Goal: Transaction & Acquisition: Purchase product/service

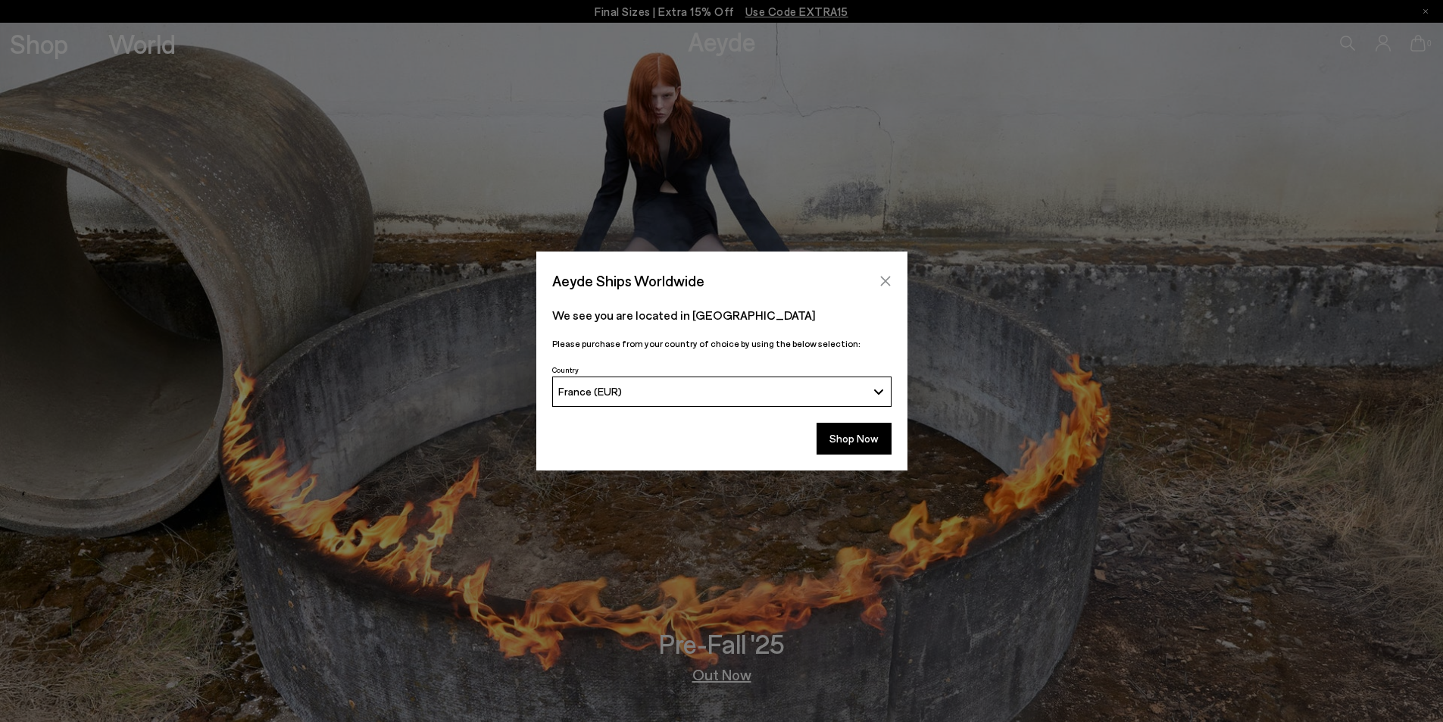
click at [891, 275] on icon "Close" at bounding box center [886, 281] width 12 height 12
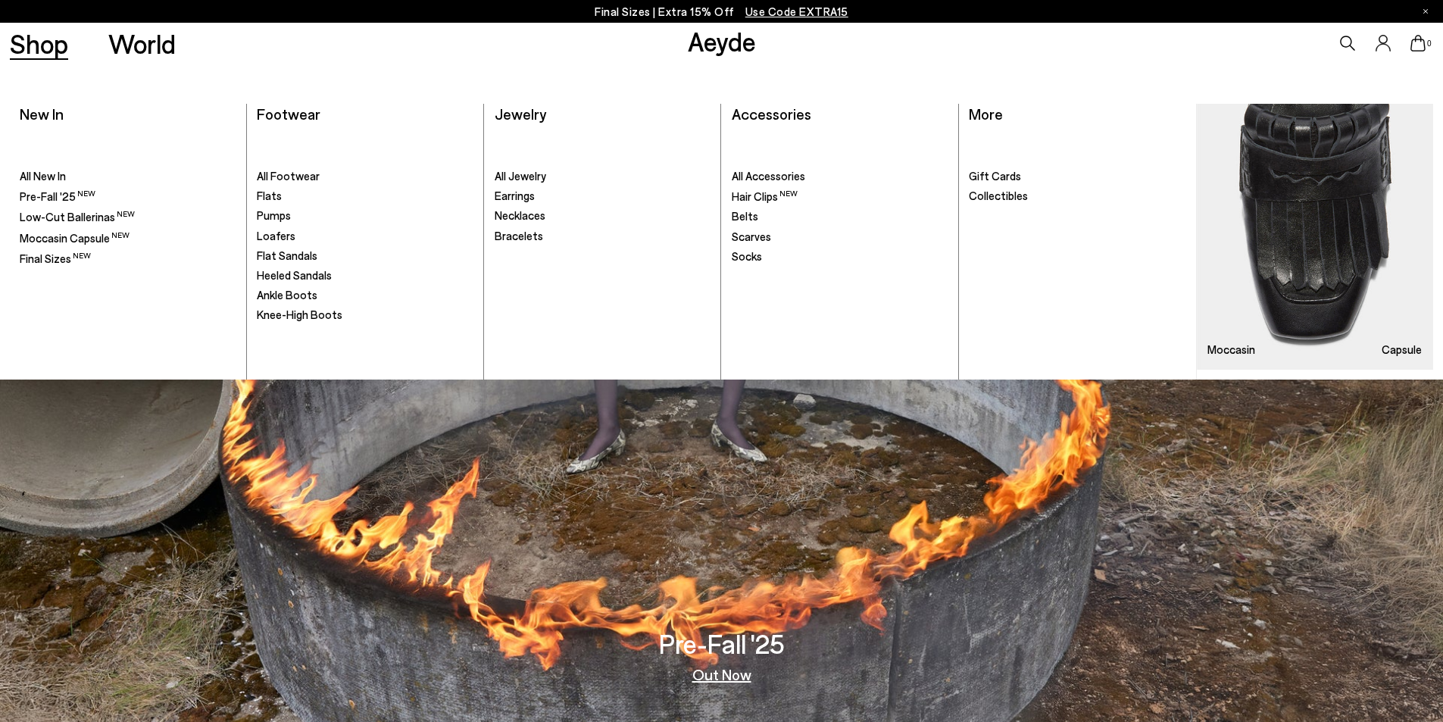
click at [58, 50] on link "Shop" at bounding box center [39, 43] width 58 height 27
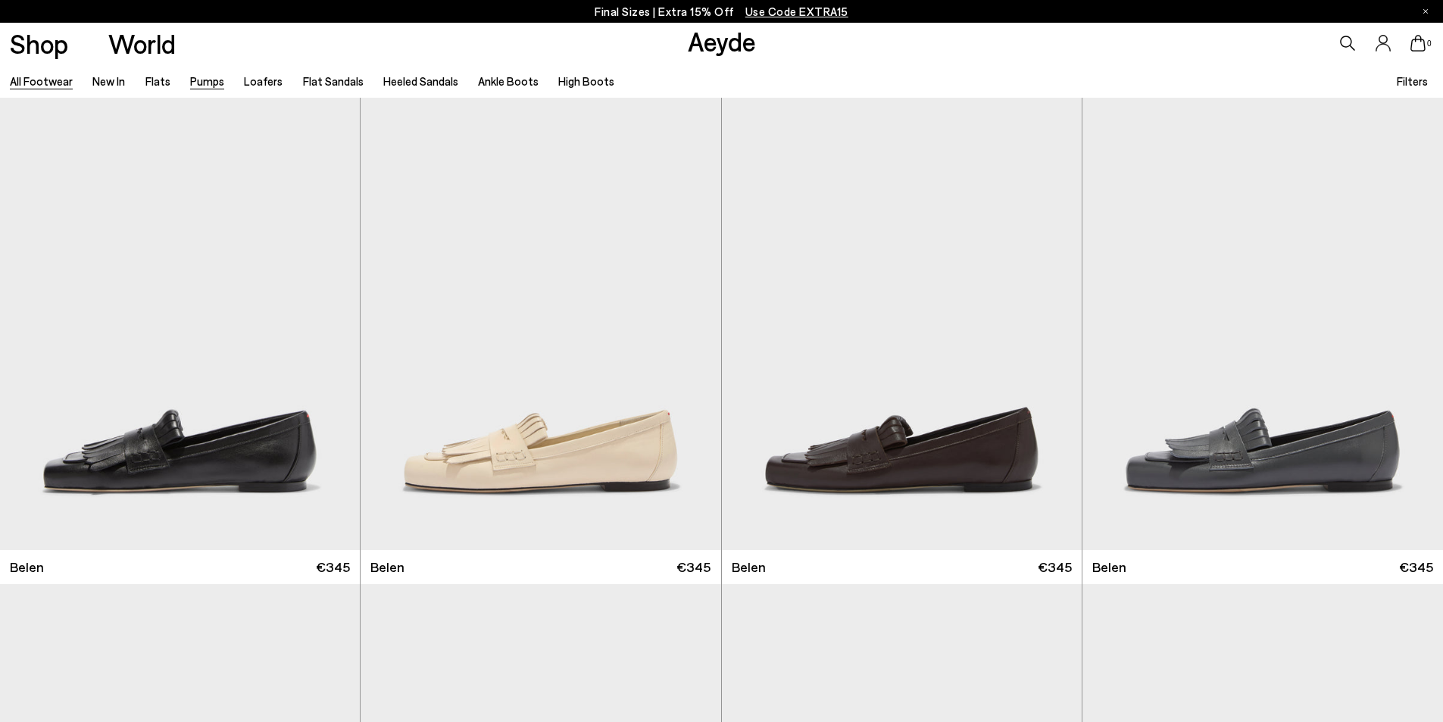
click at [209, 82] on link "Pumps" at bounding box center [207, 81] width 34 height 14
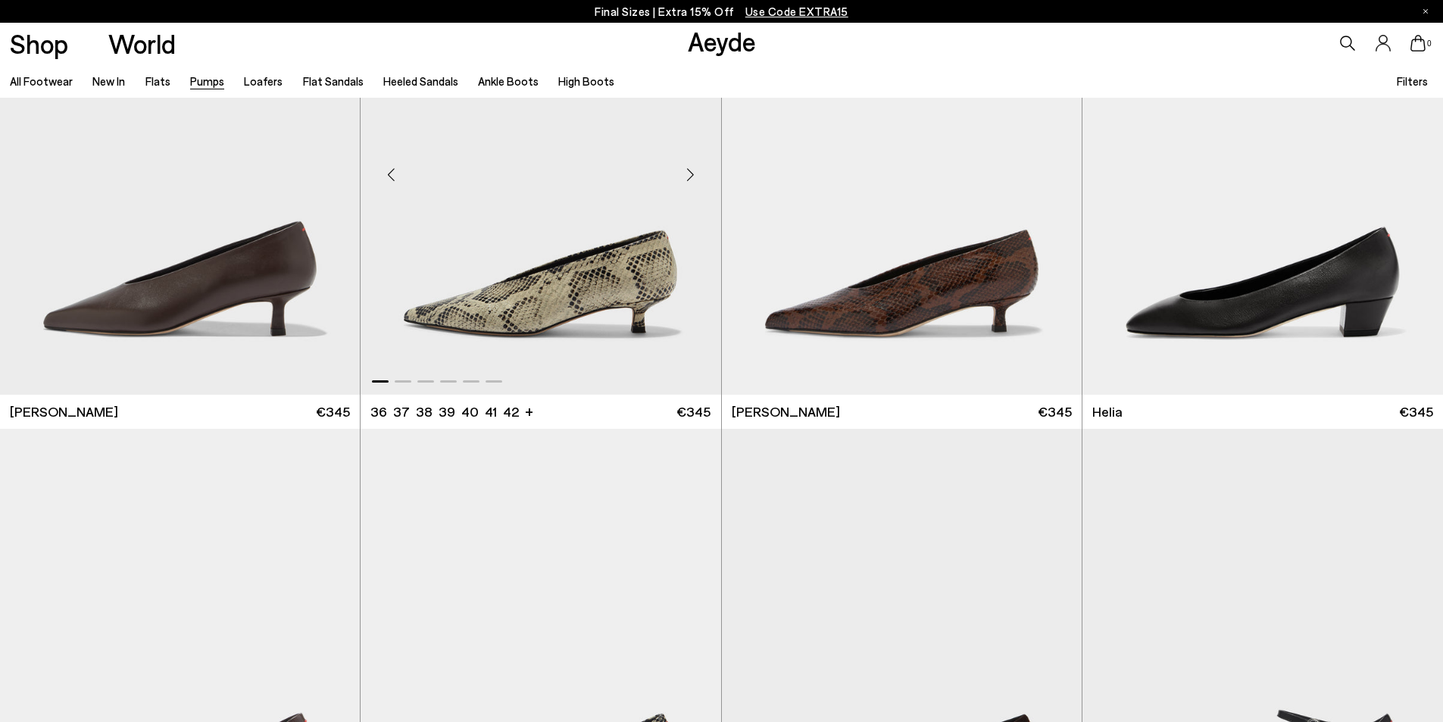
scroll to position [606, 0]
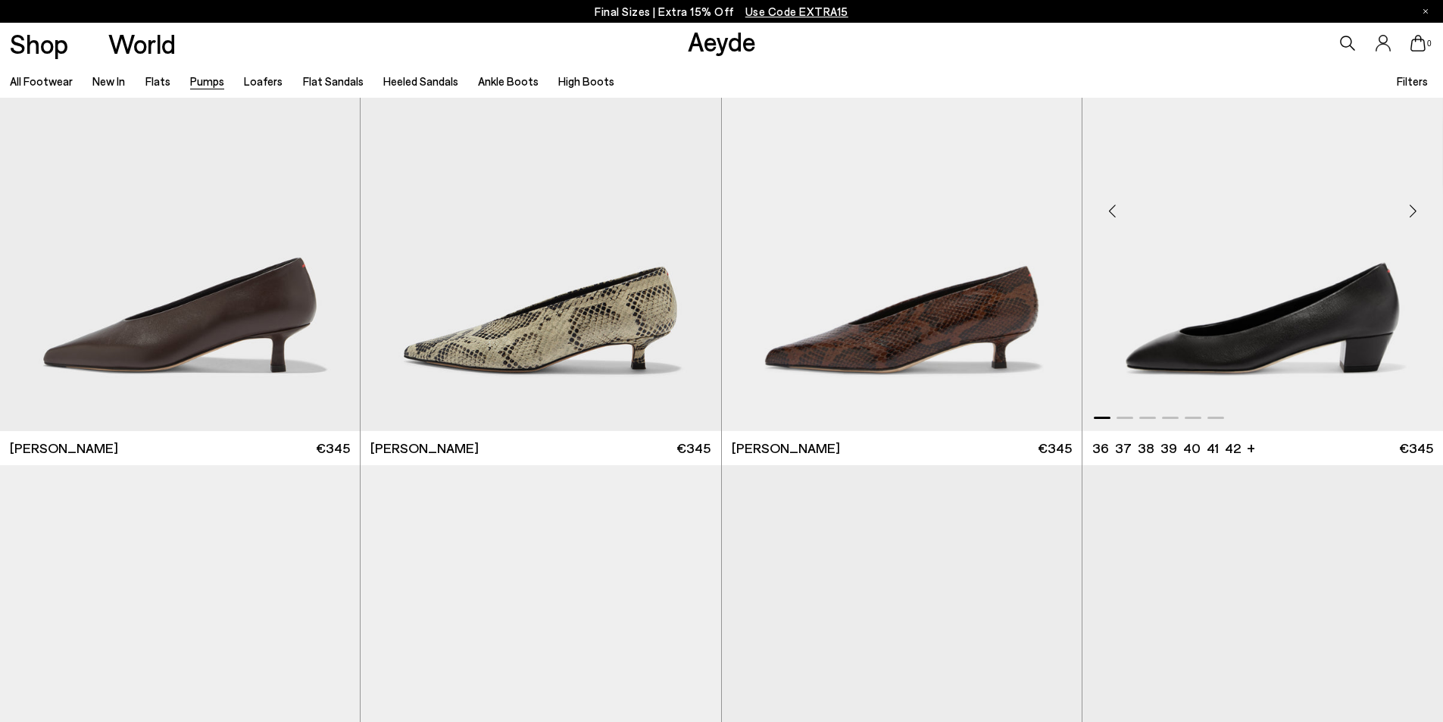
click at [1415, 205] on div "Next slide" at bounding box center [1412, 210] width 45 height 45
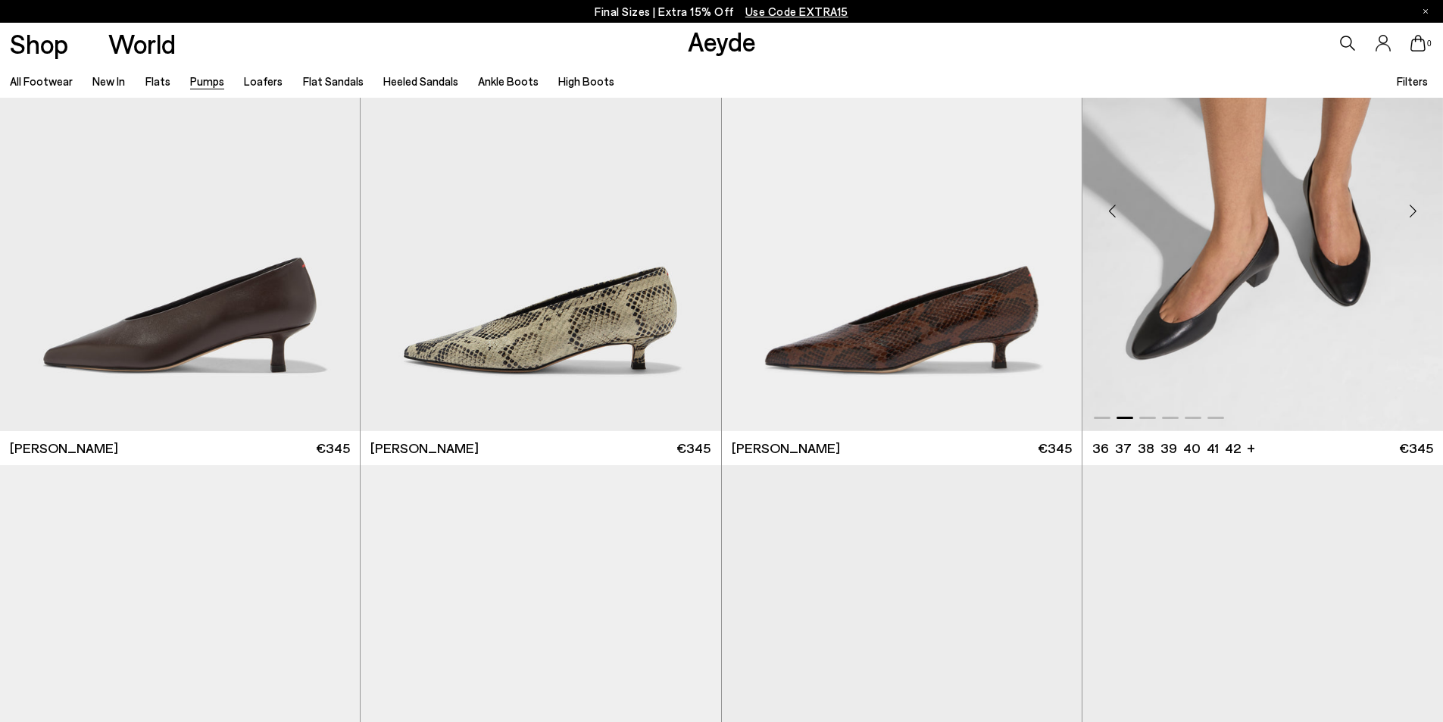
click at [1415, 205] on div "Next slide" at bounding box center [1412, 210] width 45 height 45
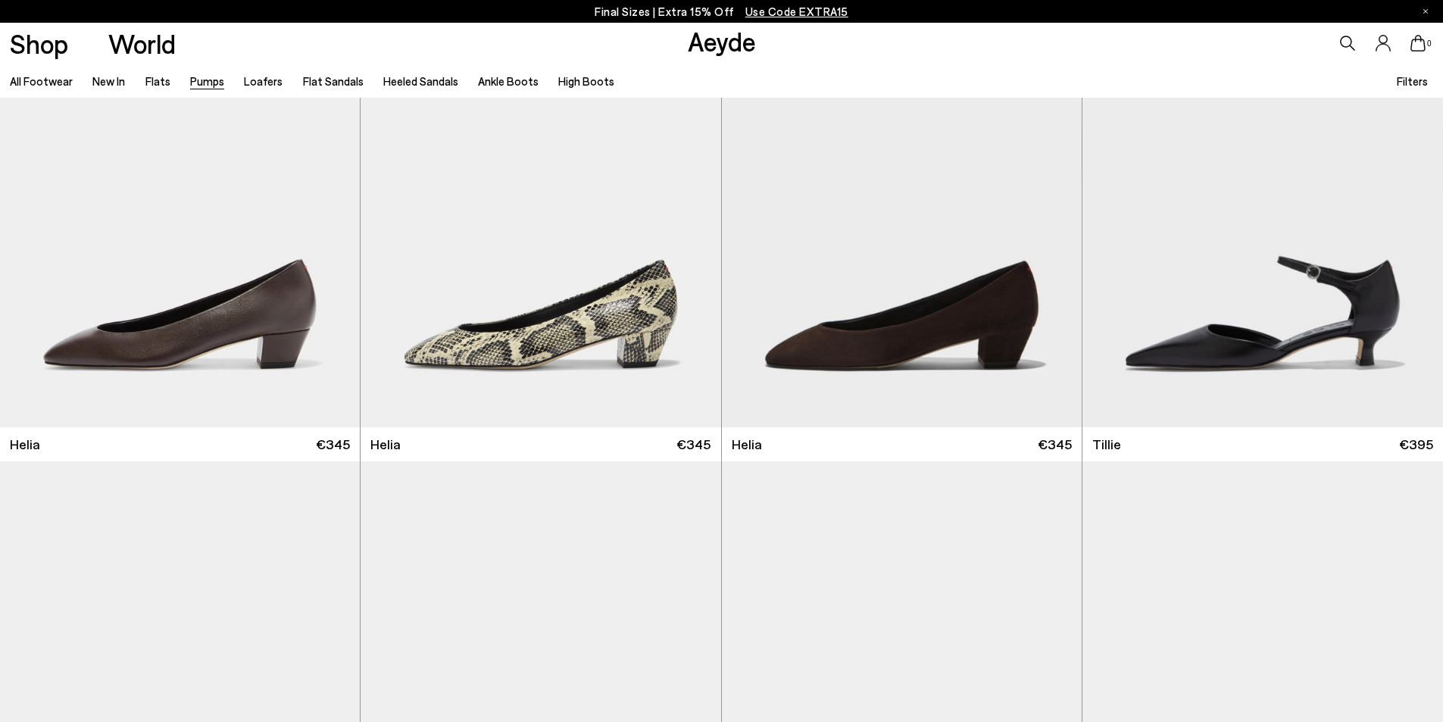
scroll to position [1137, 0]
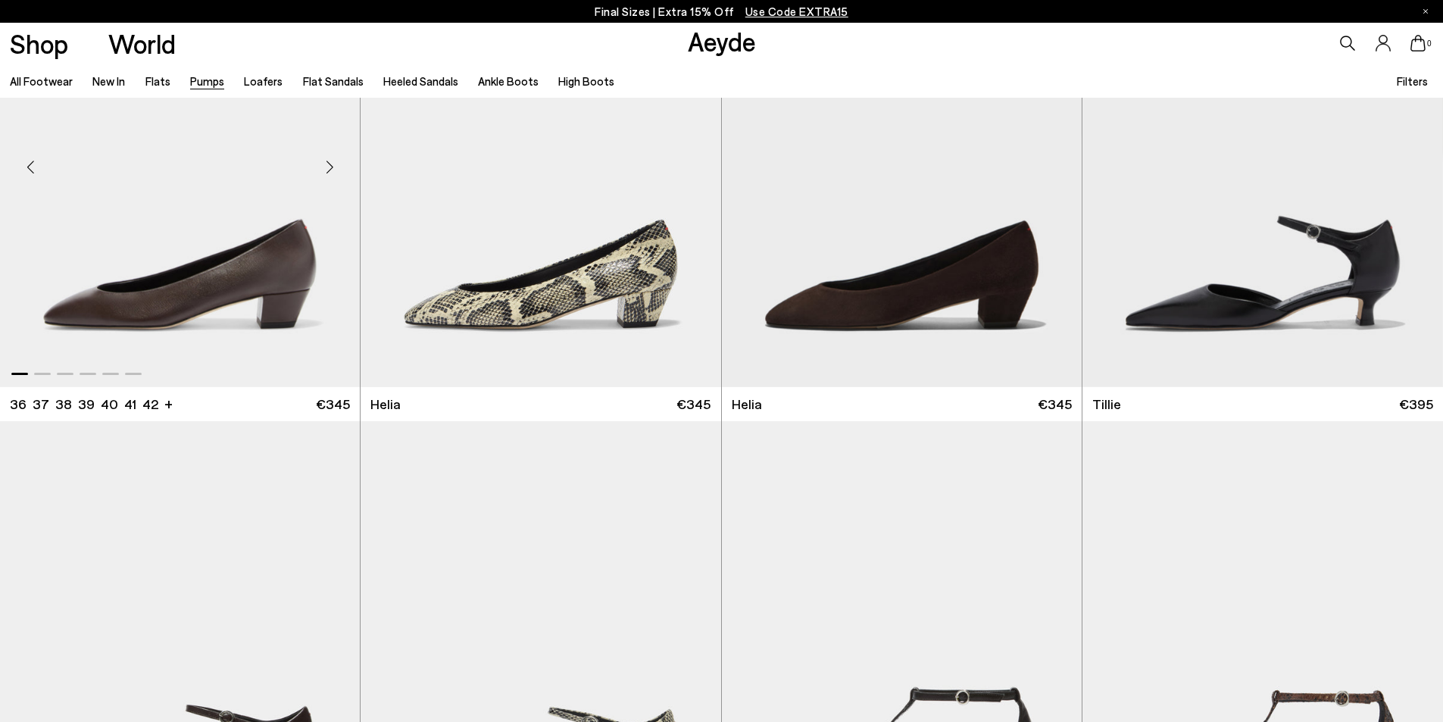
click at [332, 174] on div "Next slide" at bounding box center [329, 166] width 45 height 45
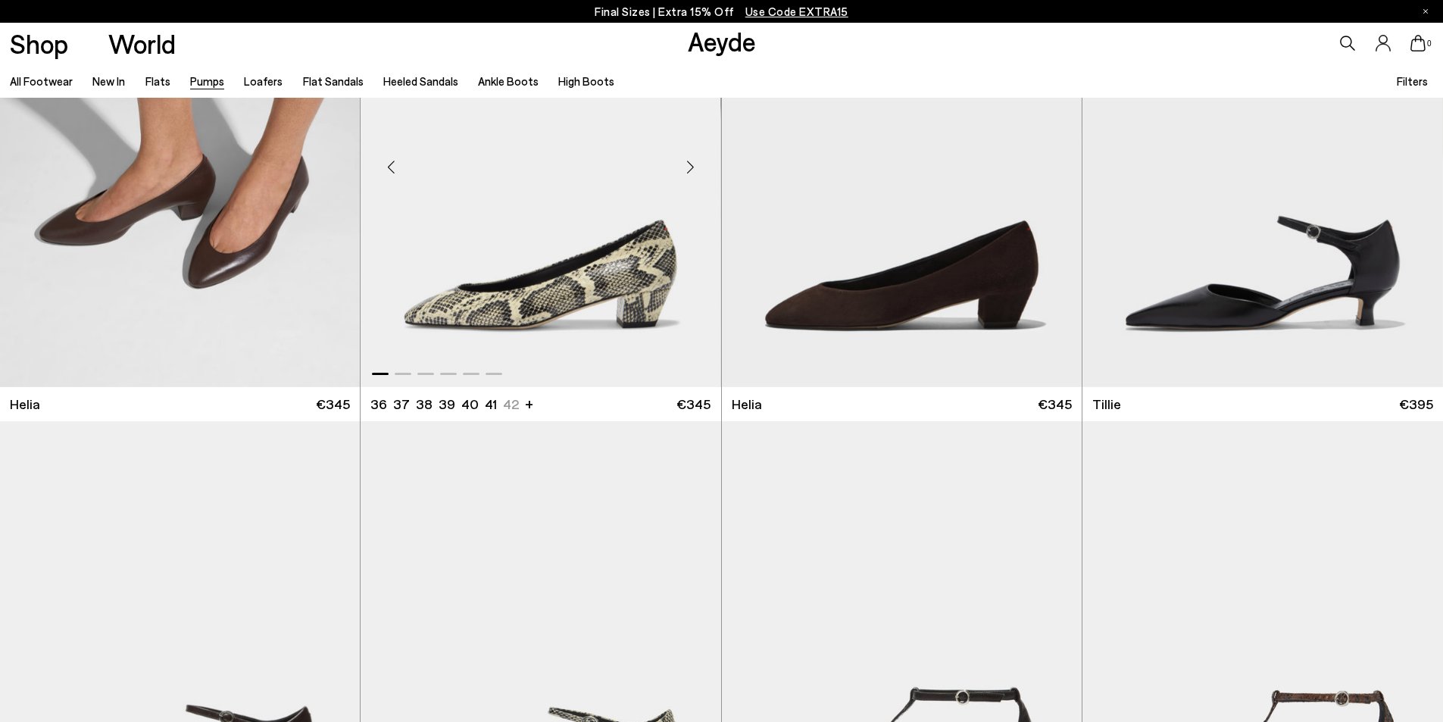
click at [496, 224] on img "1 / 6" at bounding box center [541, 161] width 360 height 452
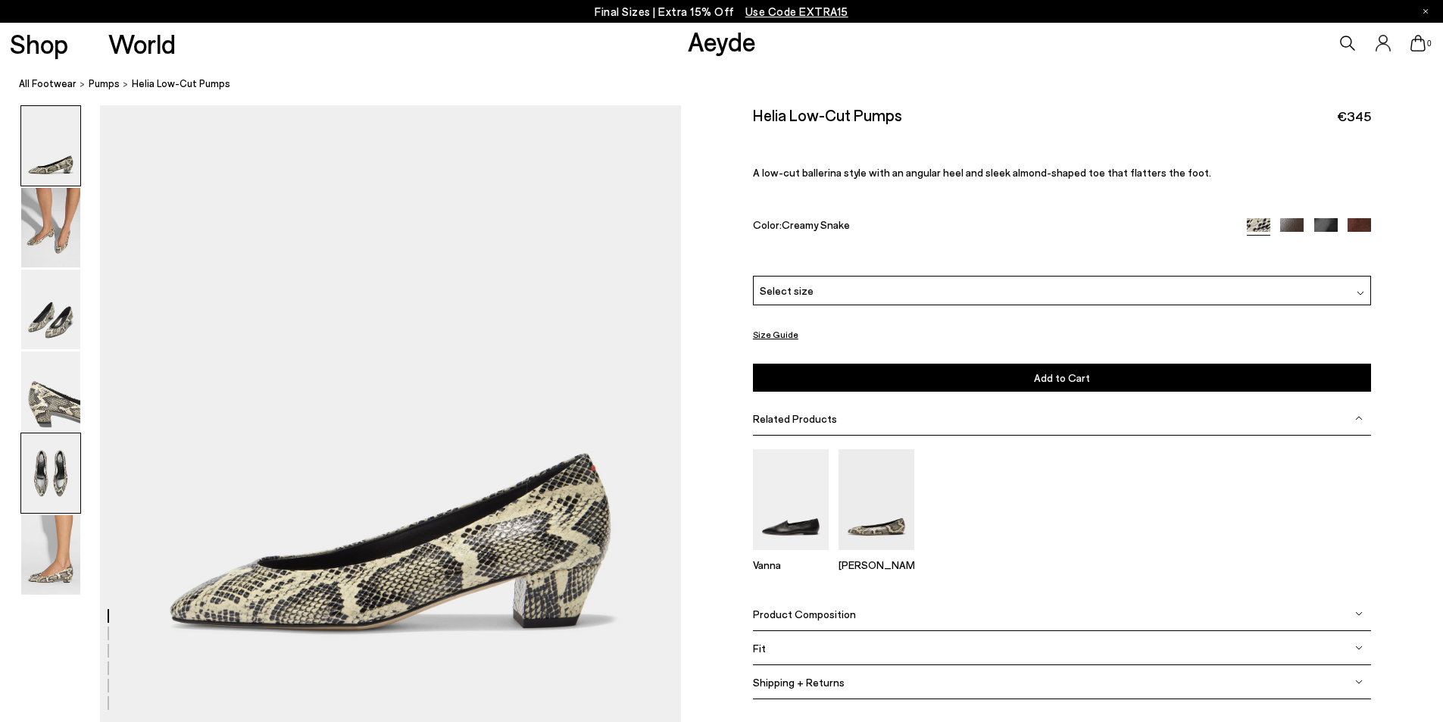
click at [74, 483] on img at bounding box center [50, 473] width 59 height 80
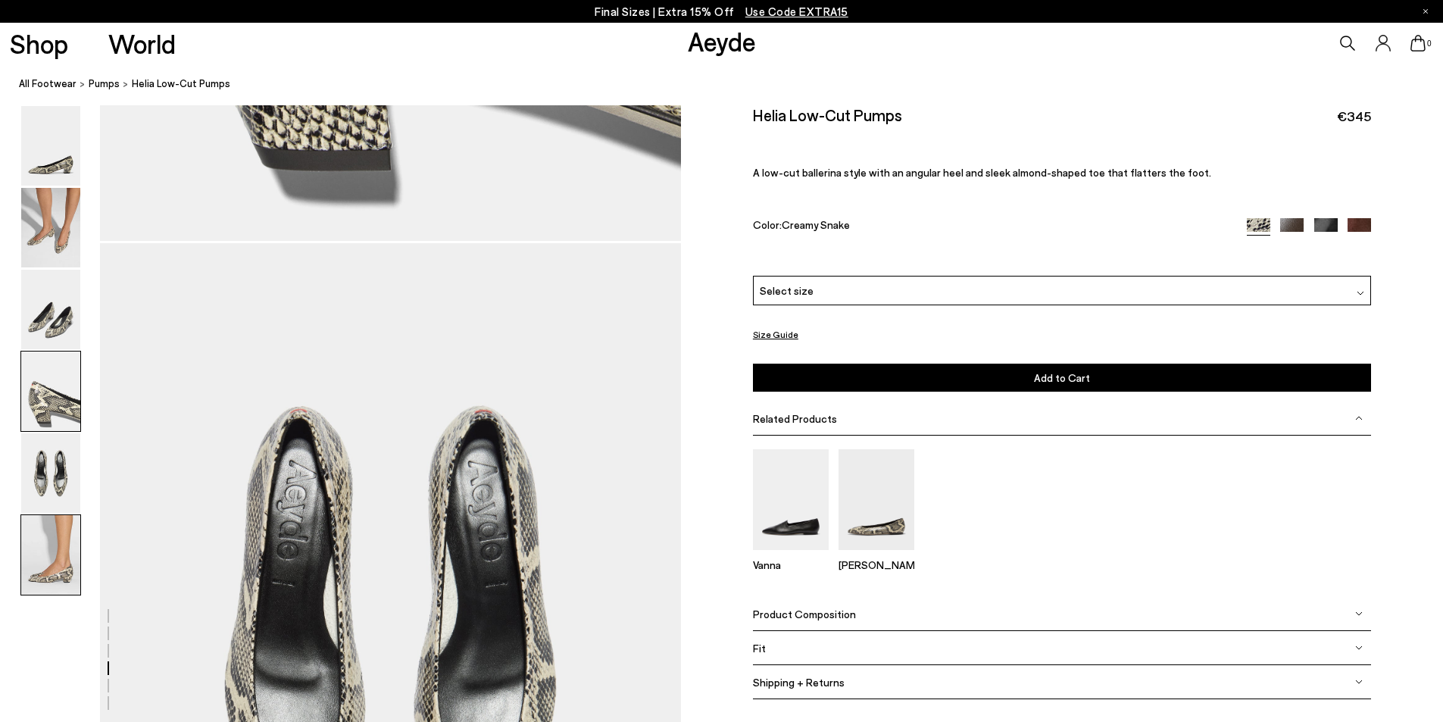
click at [55, 541] on img at bounding box center [50, 555] width 59 height 80
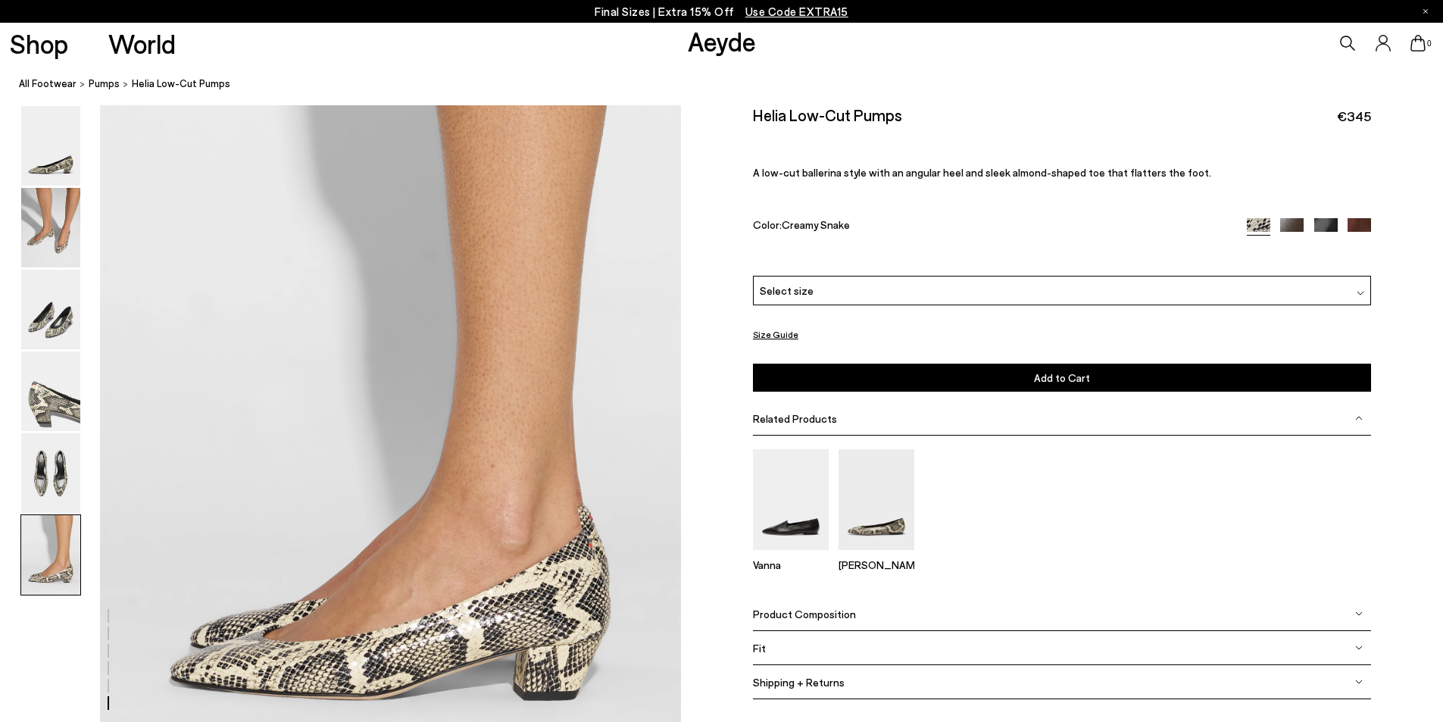
scroll to position [3832, 0]
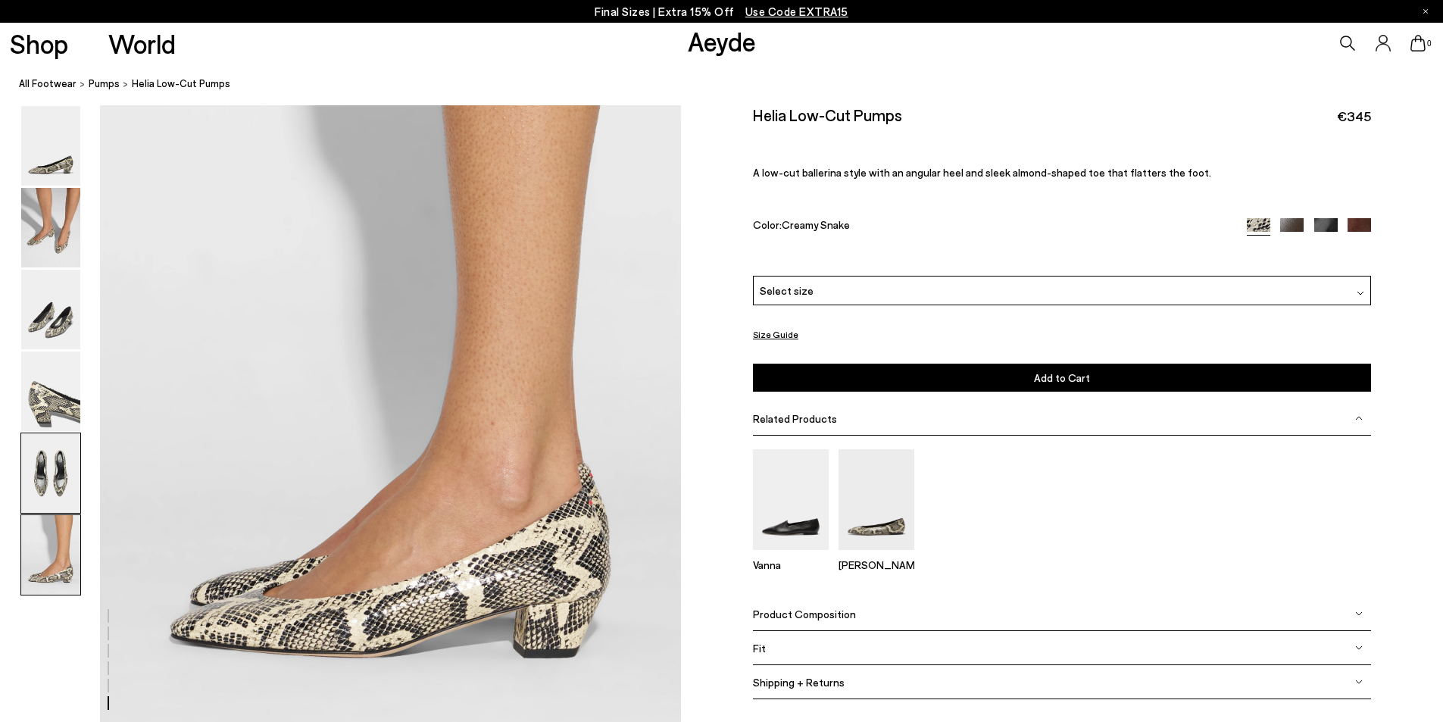
click at [62, 471] on img at bounding box center [50, 473] width 59 height 80
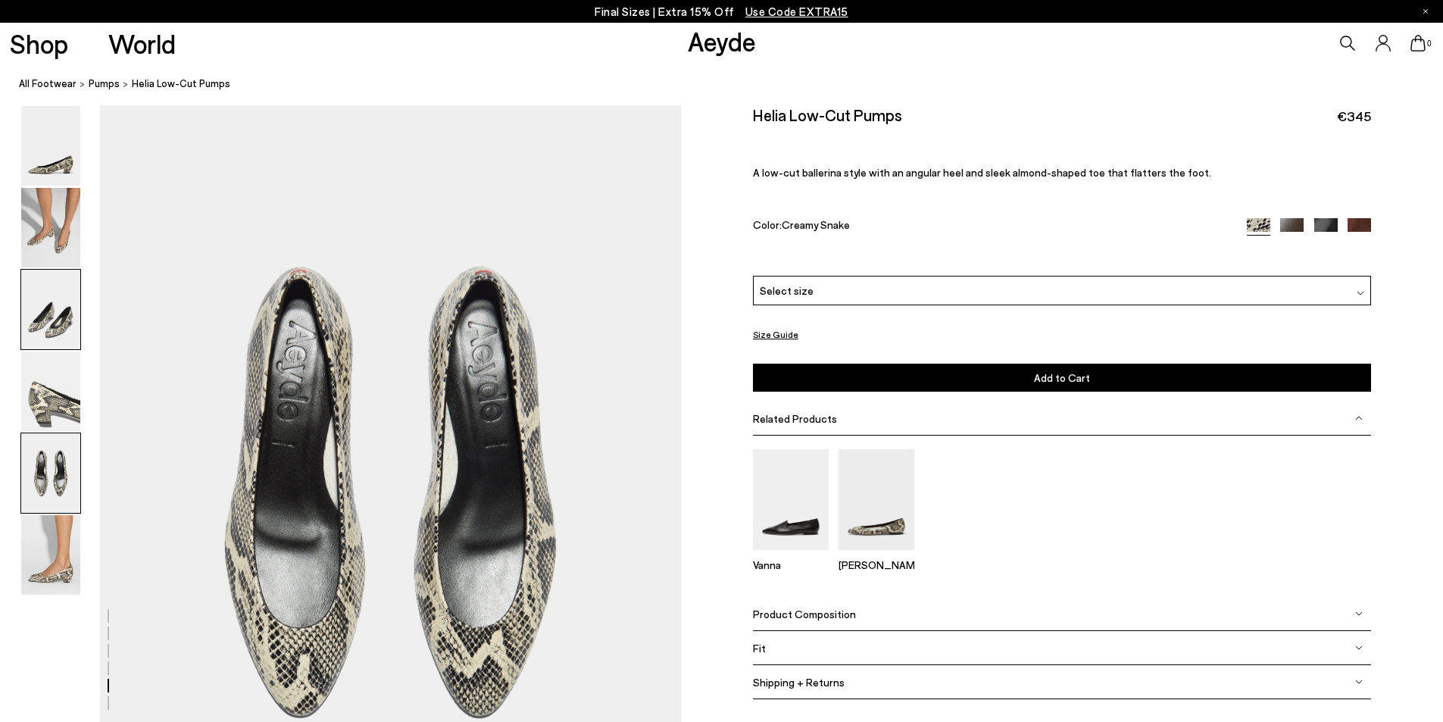
click at [42, 333] on img at bounding box center [50, 310] width 59 height 80
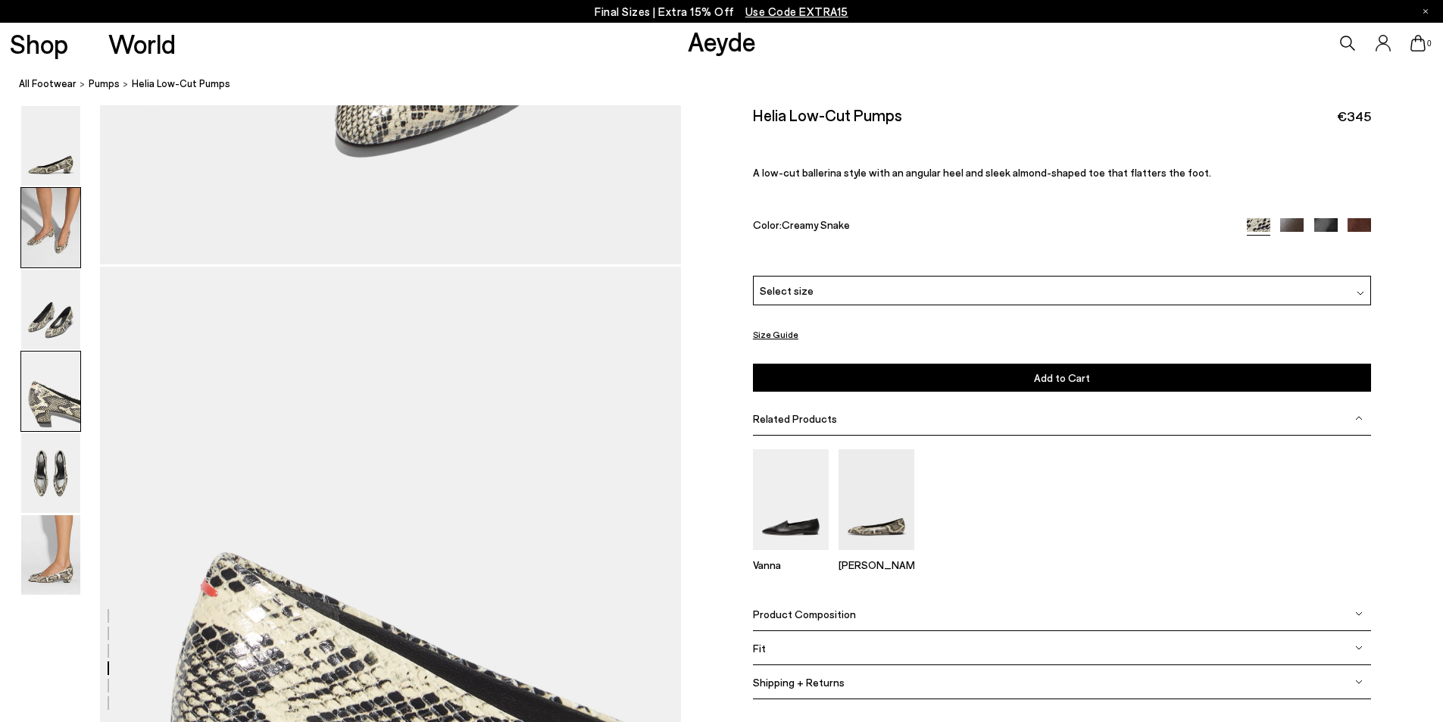
click at [47, 245] on img at bounding box center [50, 228] width 59 height 80
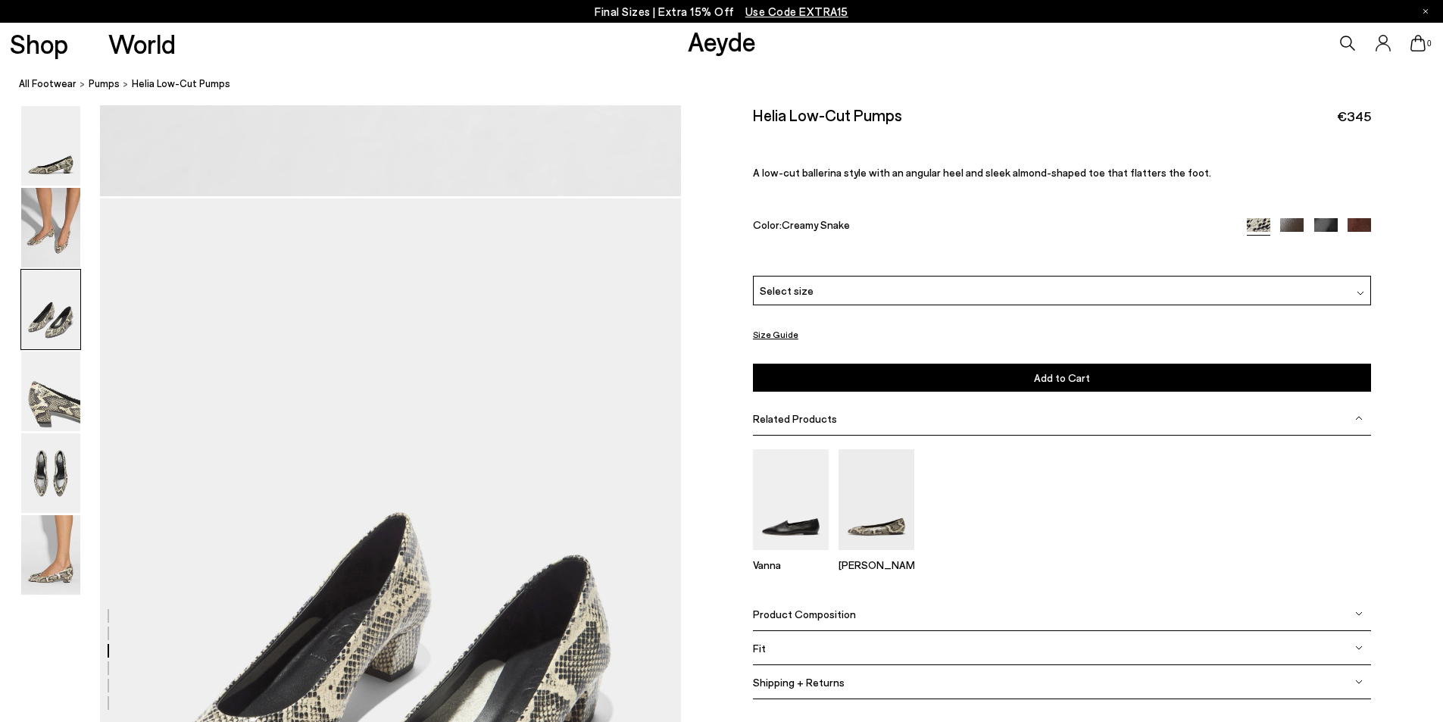
scroll to position [1606, 0]
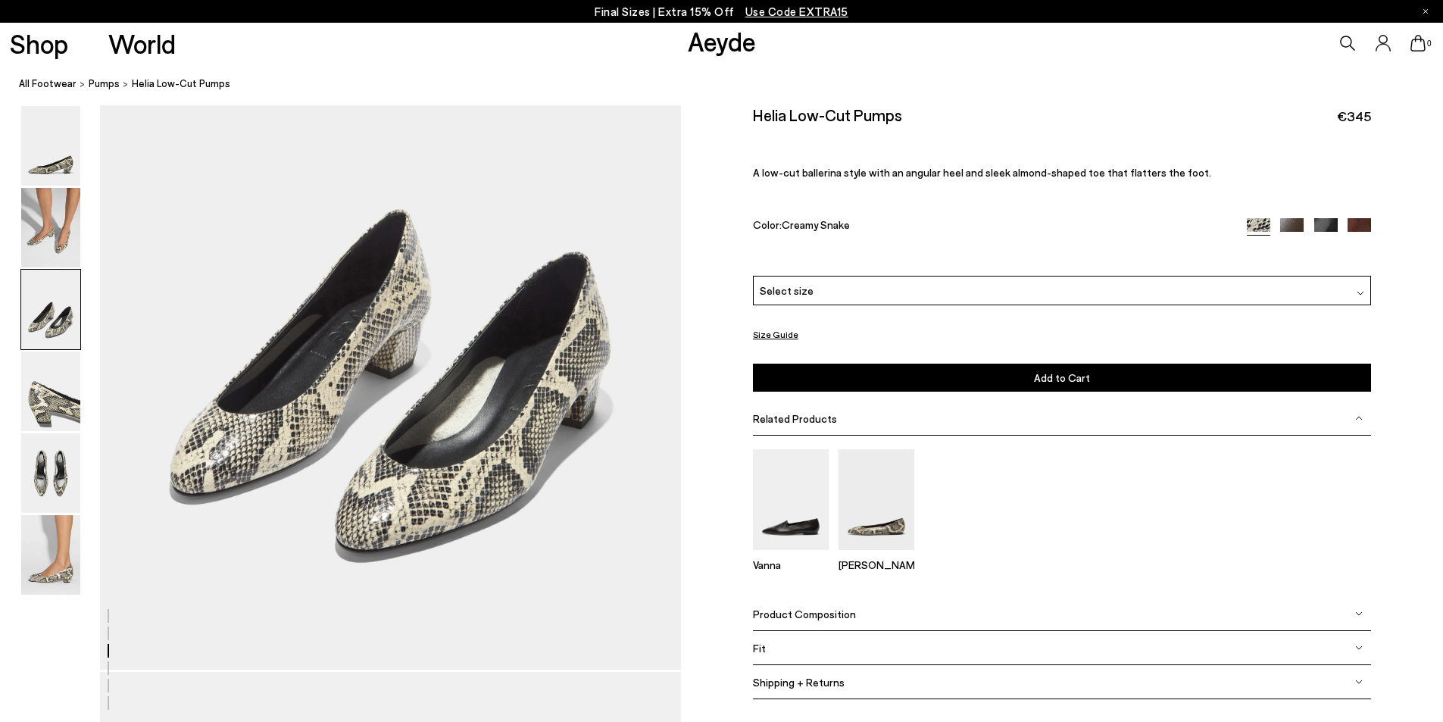
click at [1124, 292] on div "Select size" at bounding box center [1062, 291] width 618 height 30
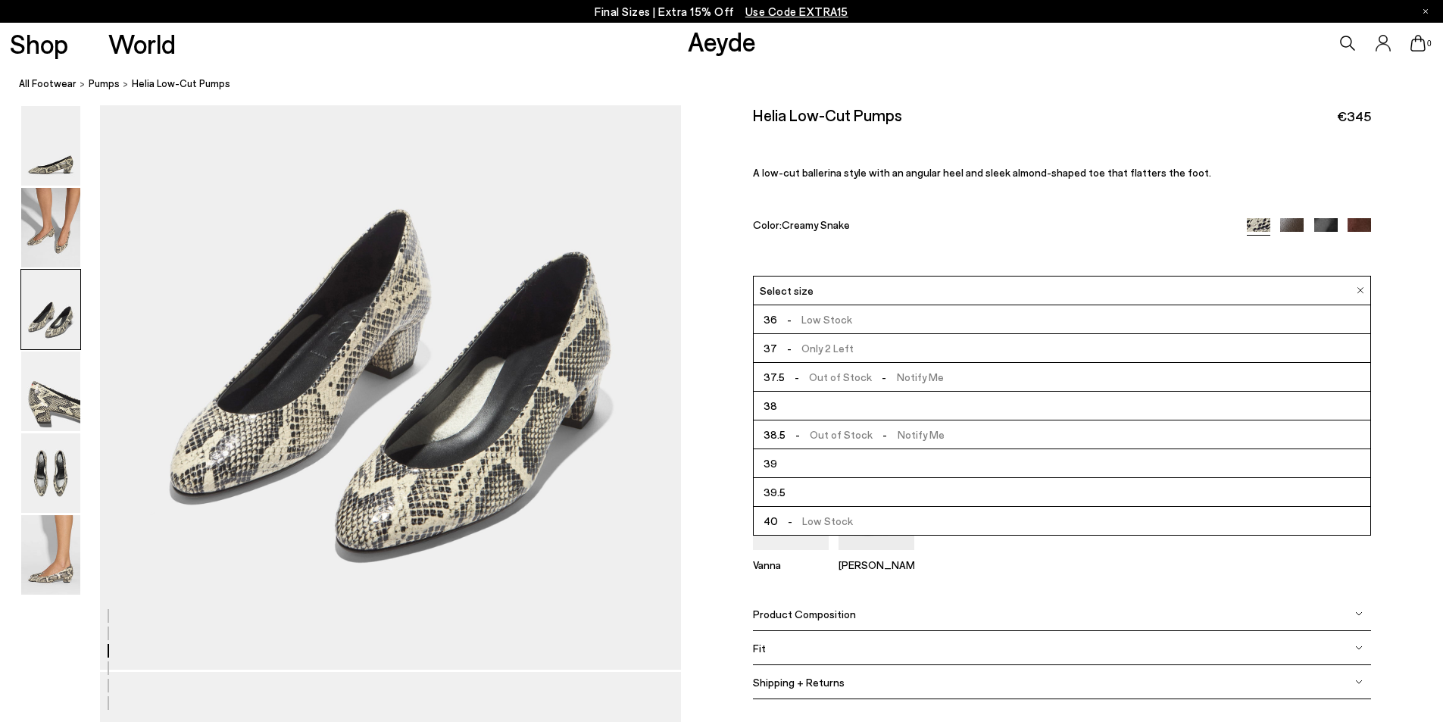
click at [1027, 404] on li "38" at bounding box center [1062, 406] width 617 height 29
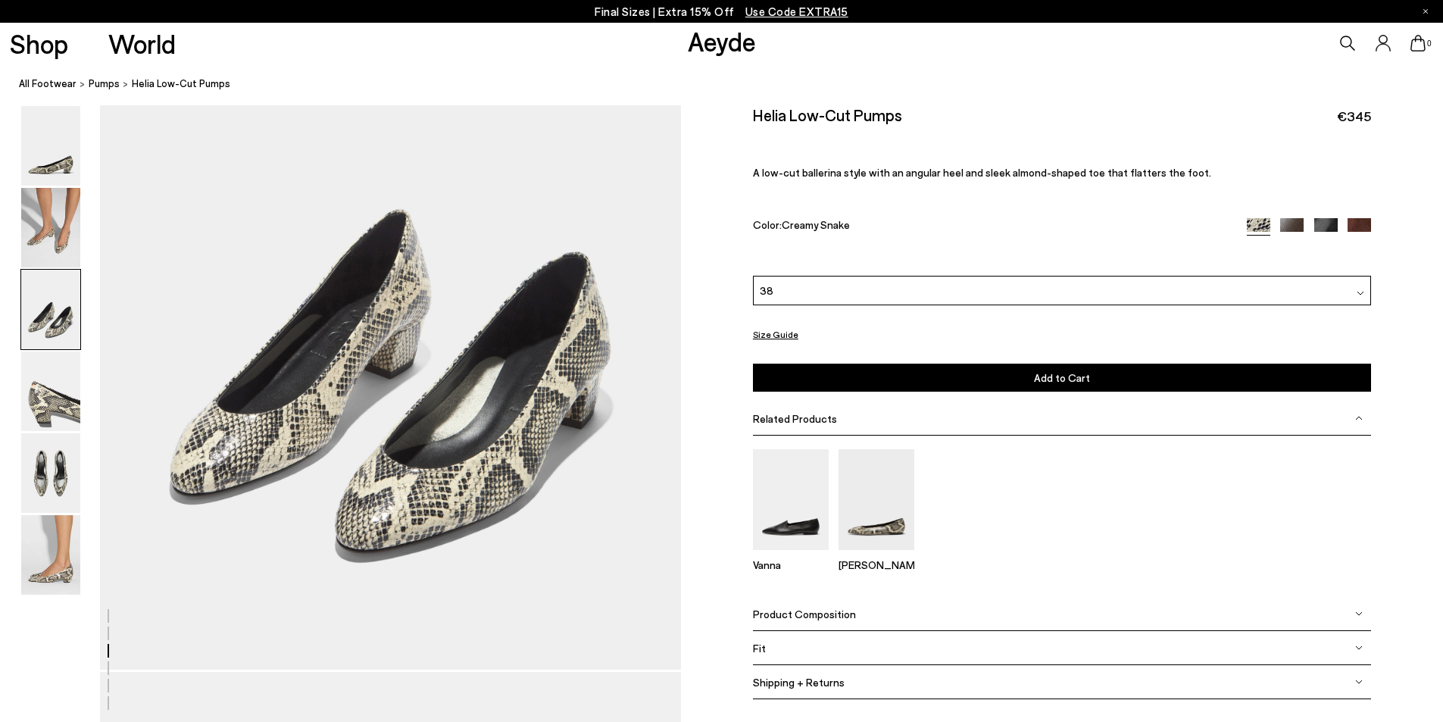
click at [1010, 384] on button "Add to Cart Select a Size First" at bounding box center [1062, 378] width 618 height 28
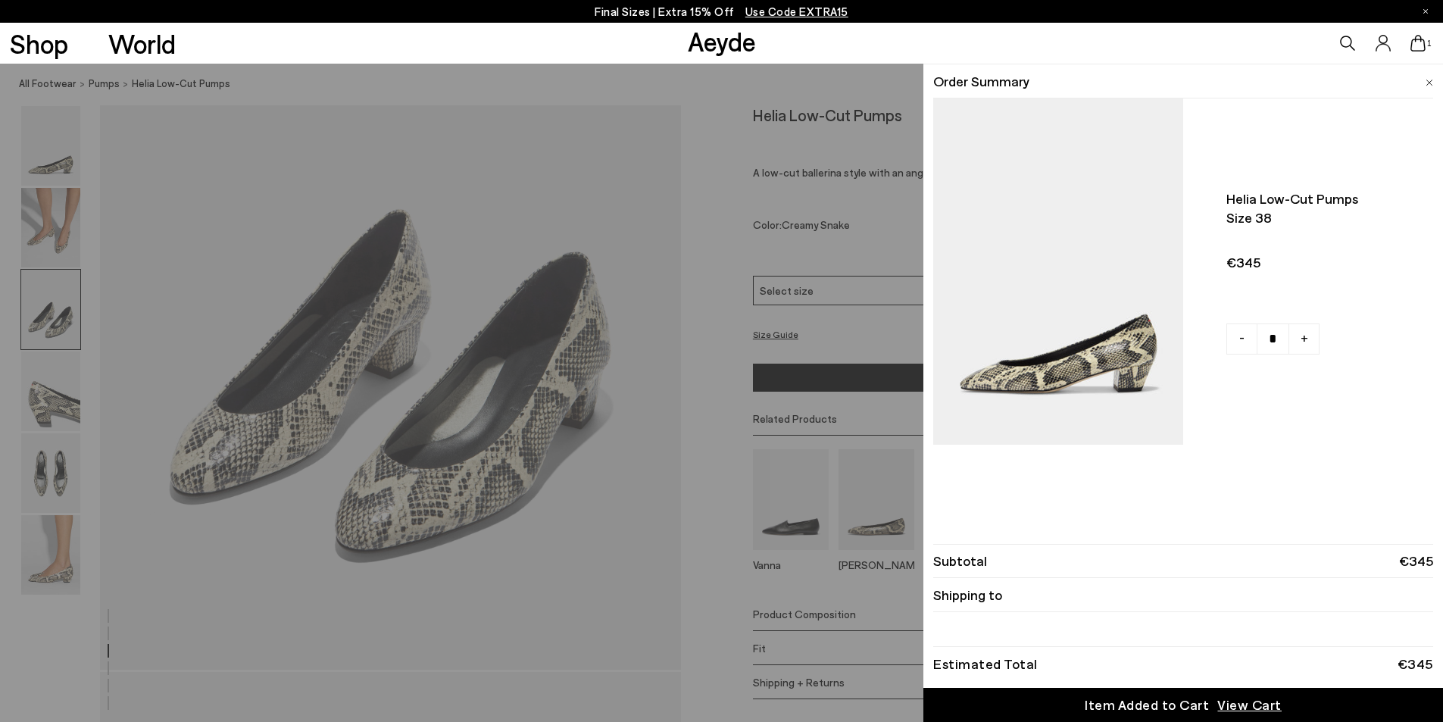
click at [686, 338] on div "Quick Add Color Size View Details Order Summary Helia low-cut pumps Size 38" at bounding box center [721, 393] width 1443 height 658
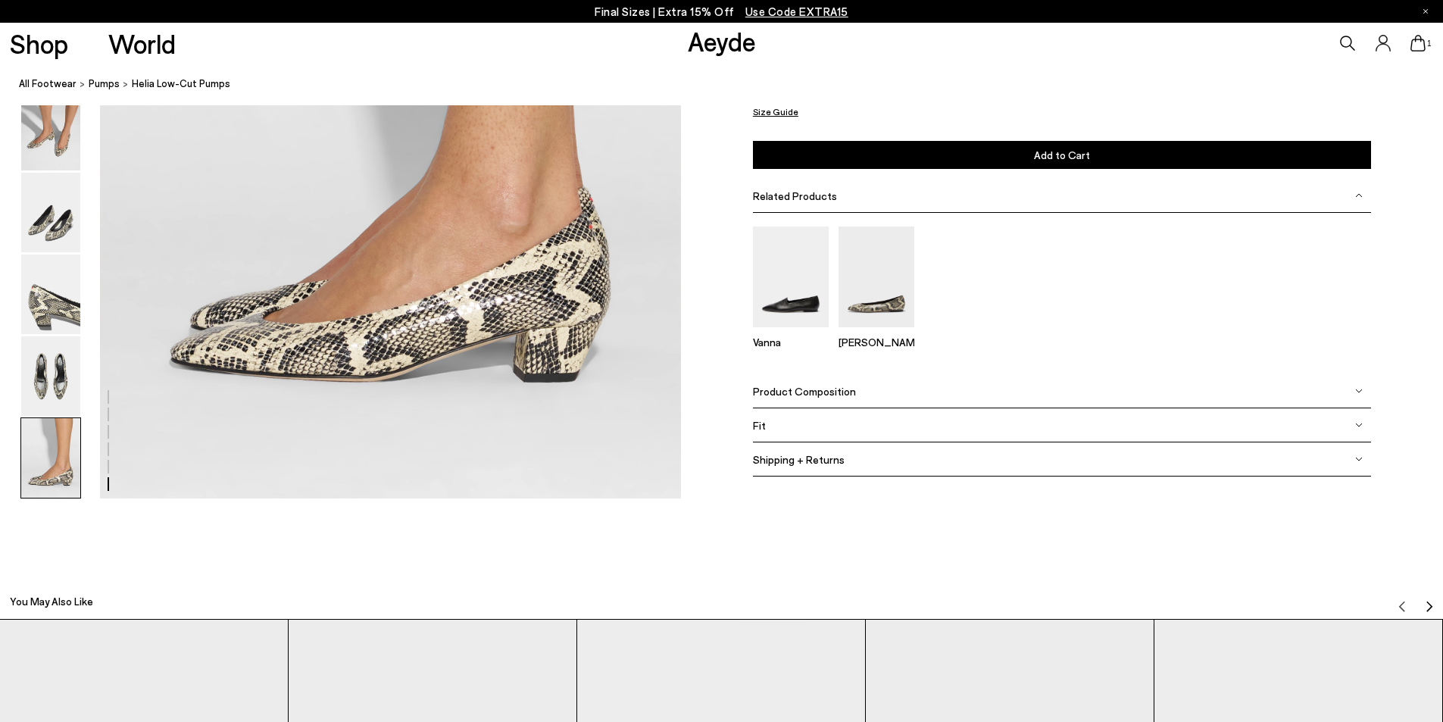
scroll to position [4106, 0]
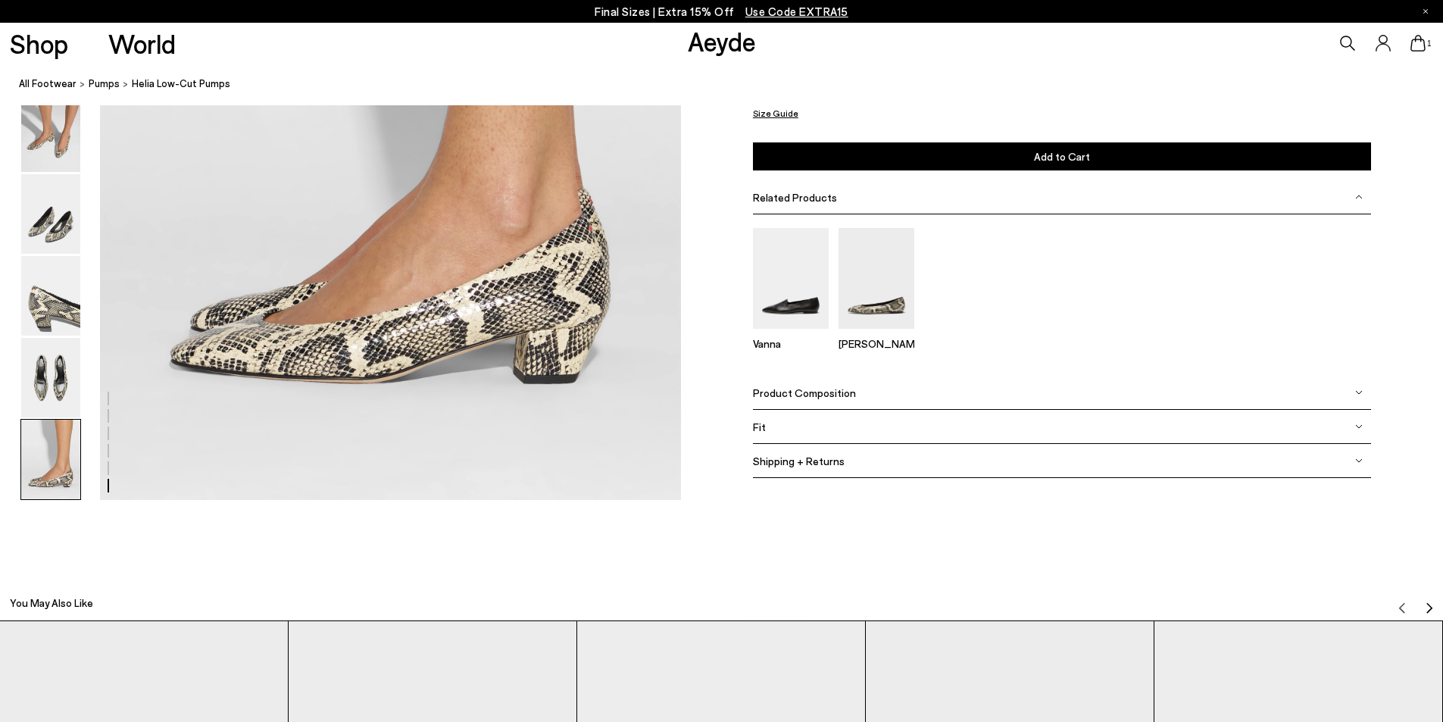
click at [821, 416] on div "Fit" at bounding box center [1062, 427] width 618 height 34
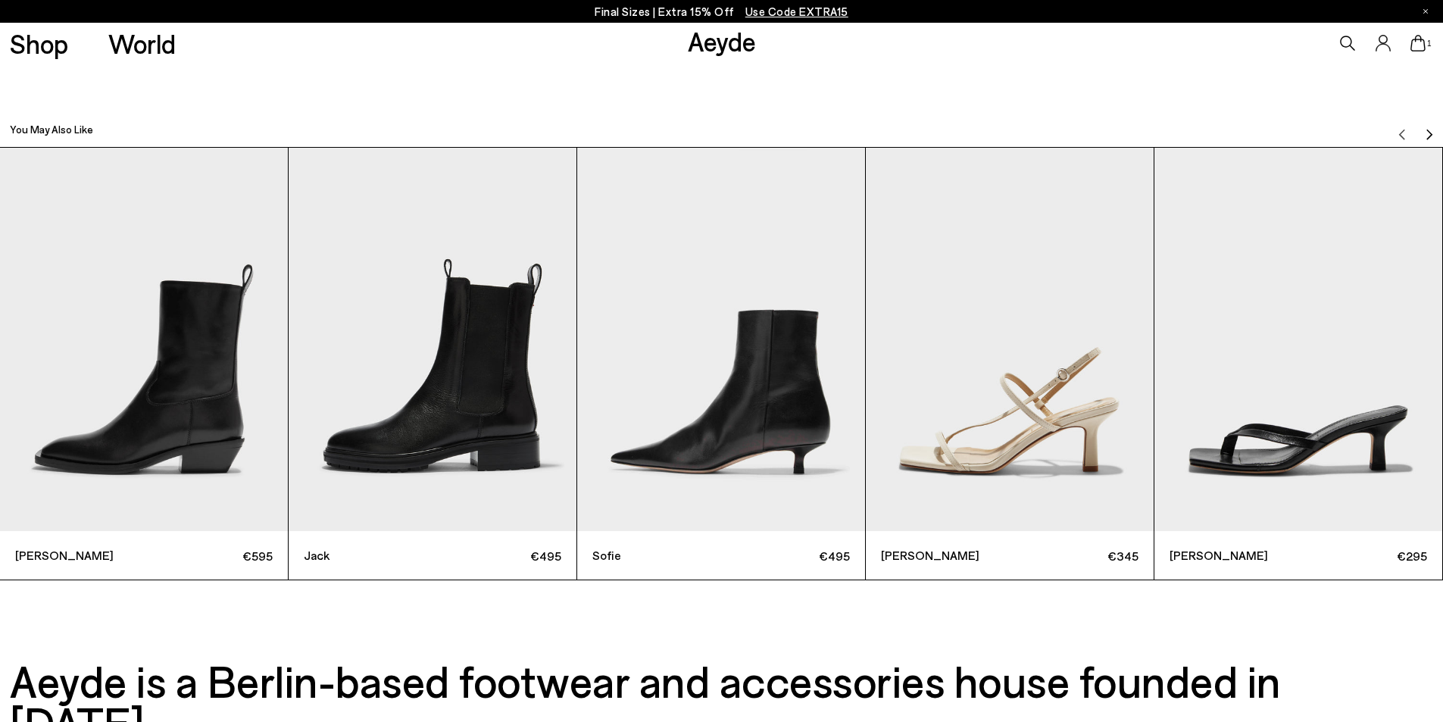
scroll to position [4376, 0]
